Goal: Task Accomplishment & Management: Manage account settings

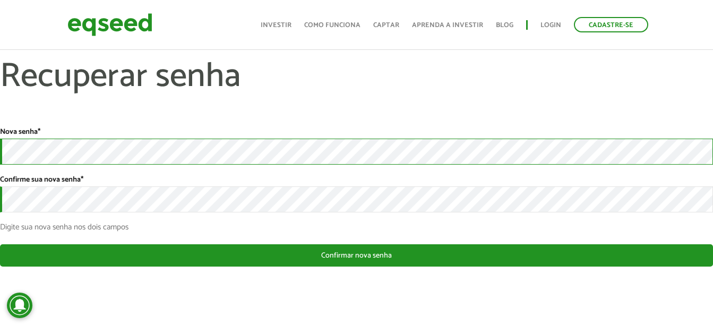
scroll to position [4, 0]
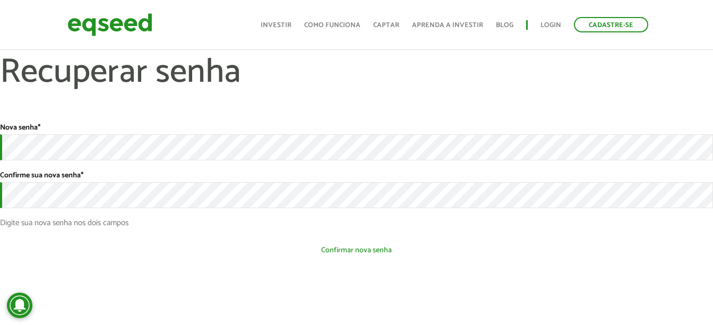
click at [354, 254] on button "Confirmar nova senha" at bounding box center [356, 250] width 713 height 20
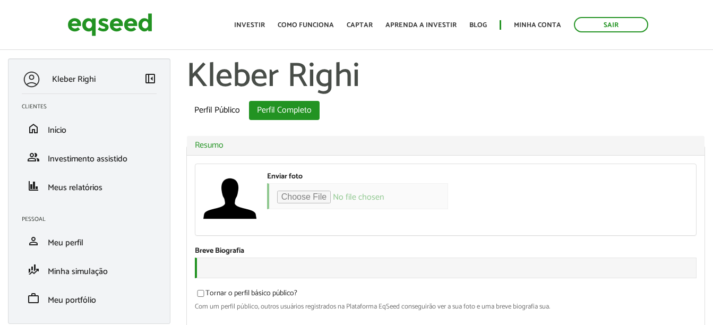
select select "***"
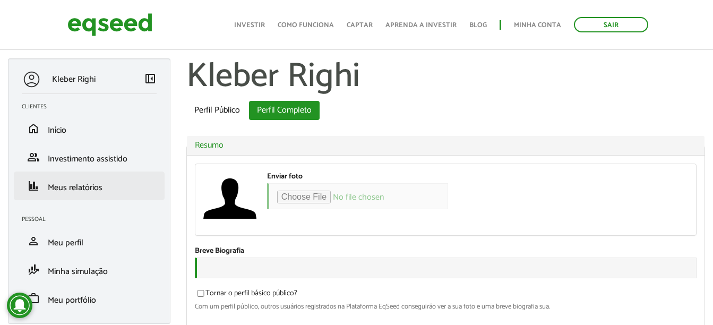
scroll to position [53, 0]
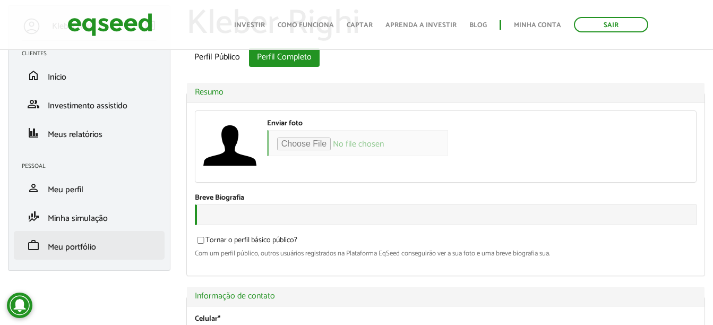
type input "**********"
click at [84, 242] on span "Meu portfólio" at bounding box center [72, 247] width 48 height 14
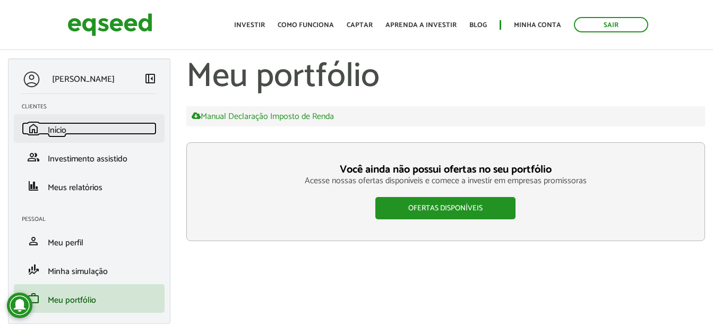
click at [66, 129] on span "Início" at bounding box center [57, 130] width 19 height 14
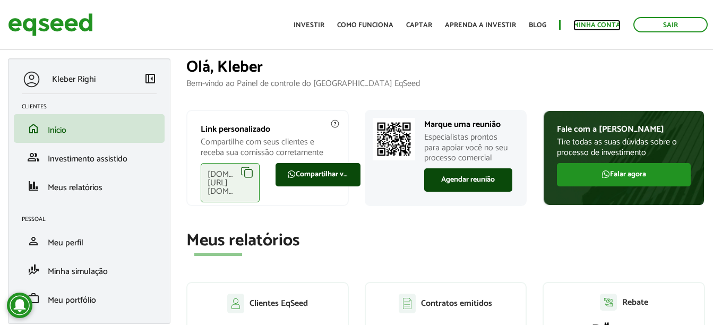
click at [593, 22] on link "Minha conta" at bounding box center [597, 25] width 47 height 7
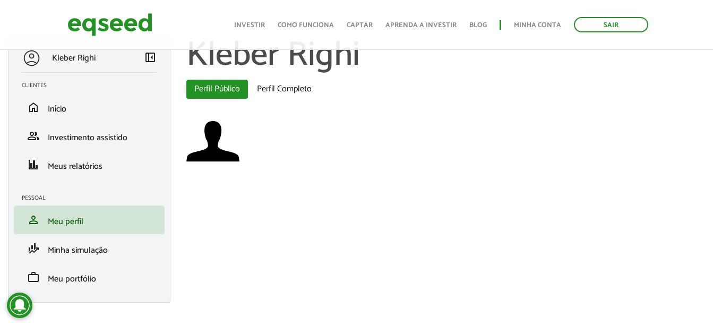
scroll to position [31, 0]
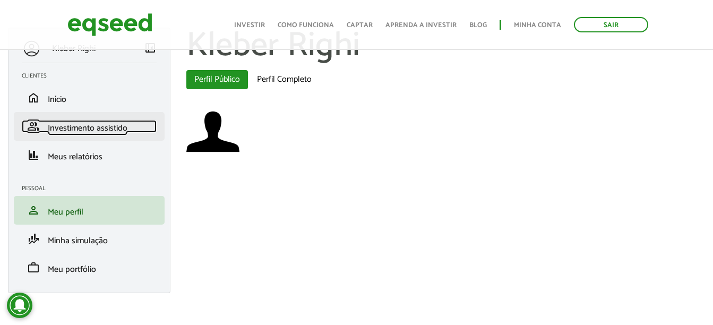
click at [96, 126] on span "Investimento assistido" at bounding box center [88, 128] width 80 height 14
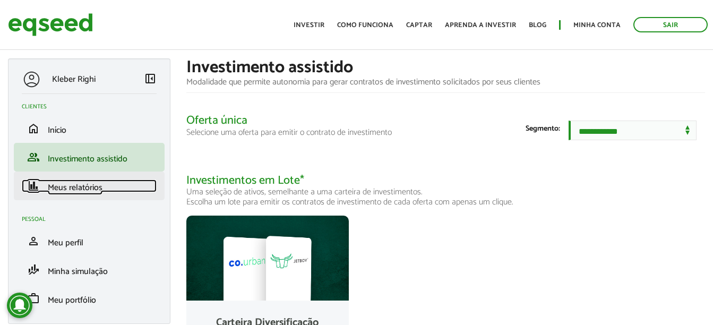
click at [73, 182] on span "Meus relatórios" at bounding box center [75, 188] width 55 height 14
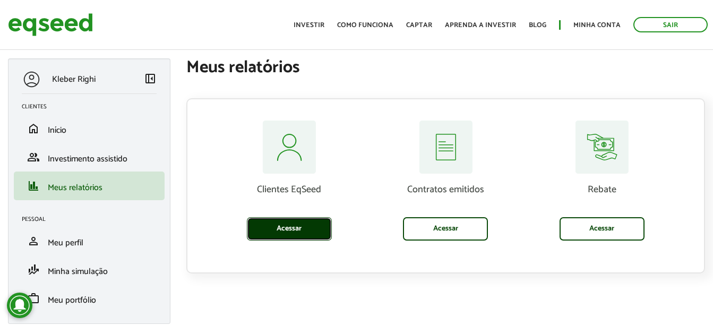
click at [288, 232] on link "Acessar" at bounding box center [289, 228] width 85 height 23
